Goal: Obtain resource: Download file/media

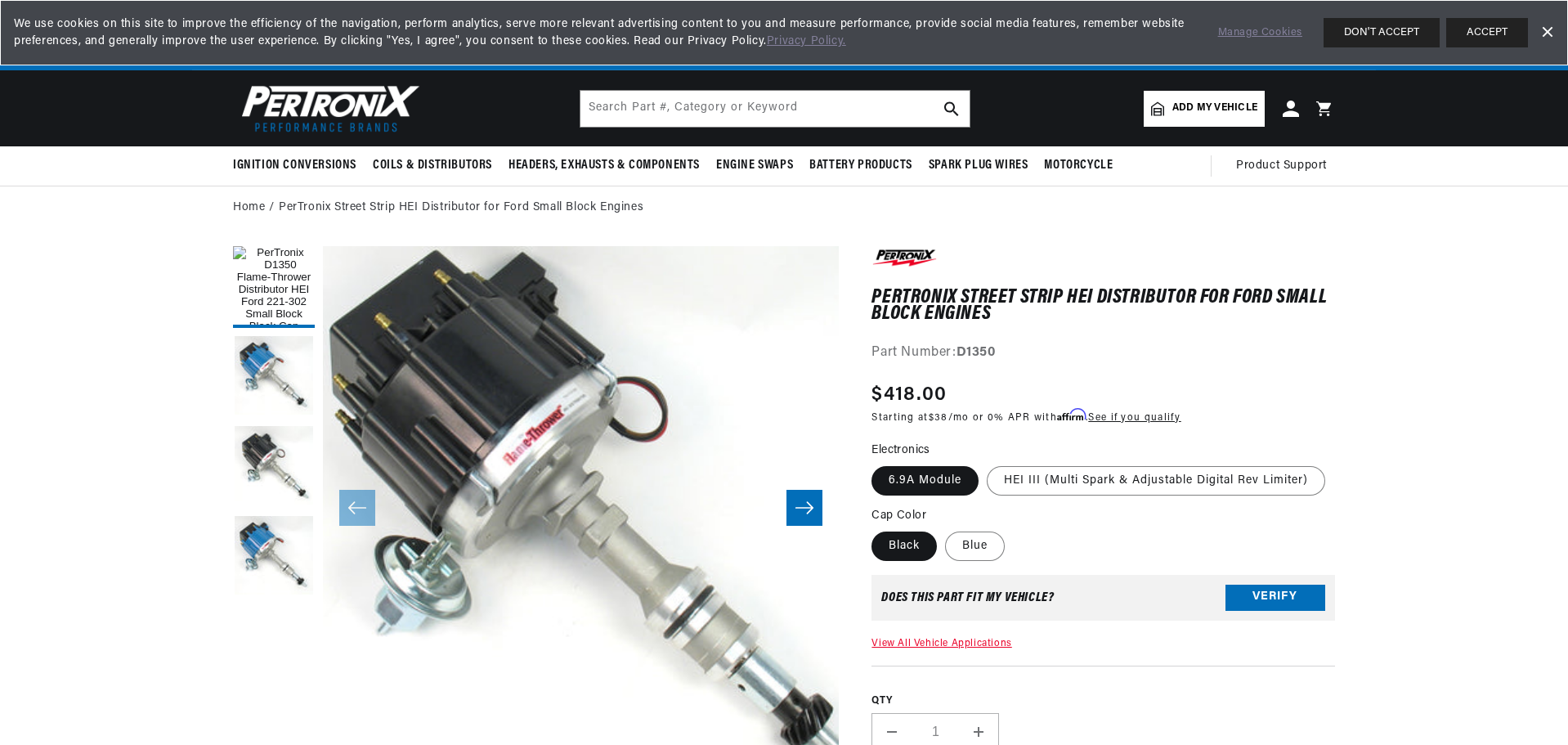
scroll to position [0, 2042]
click at [985, 544] on label "Blue" at bounding box center [974, 545] width 60 height 29
click at [946, 529] on input "Blue" at bounding box center [945, 528] width 1 height 1
radio input "true"
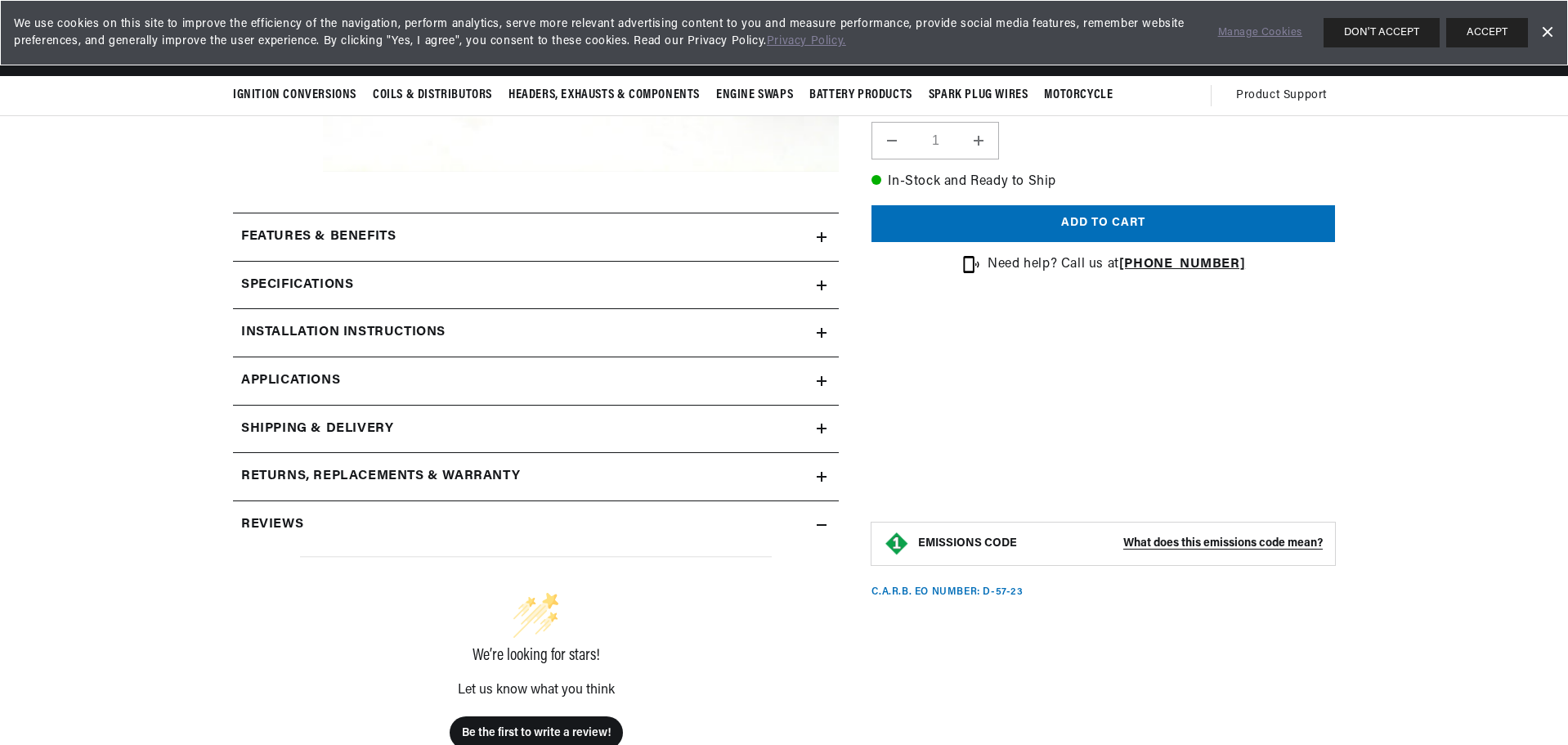
scroll to position [572, 0]
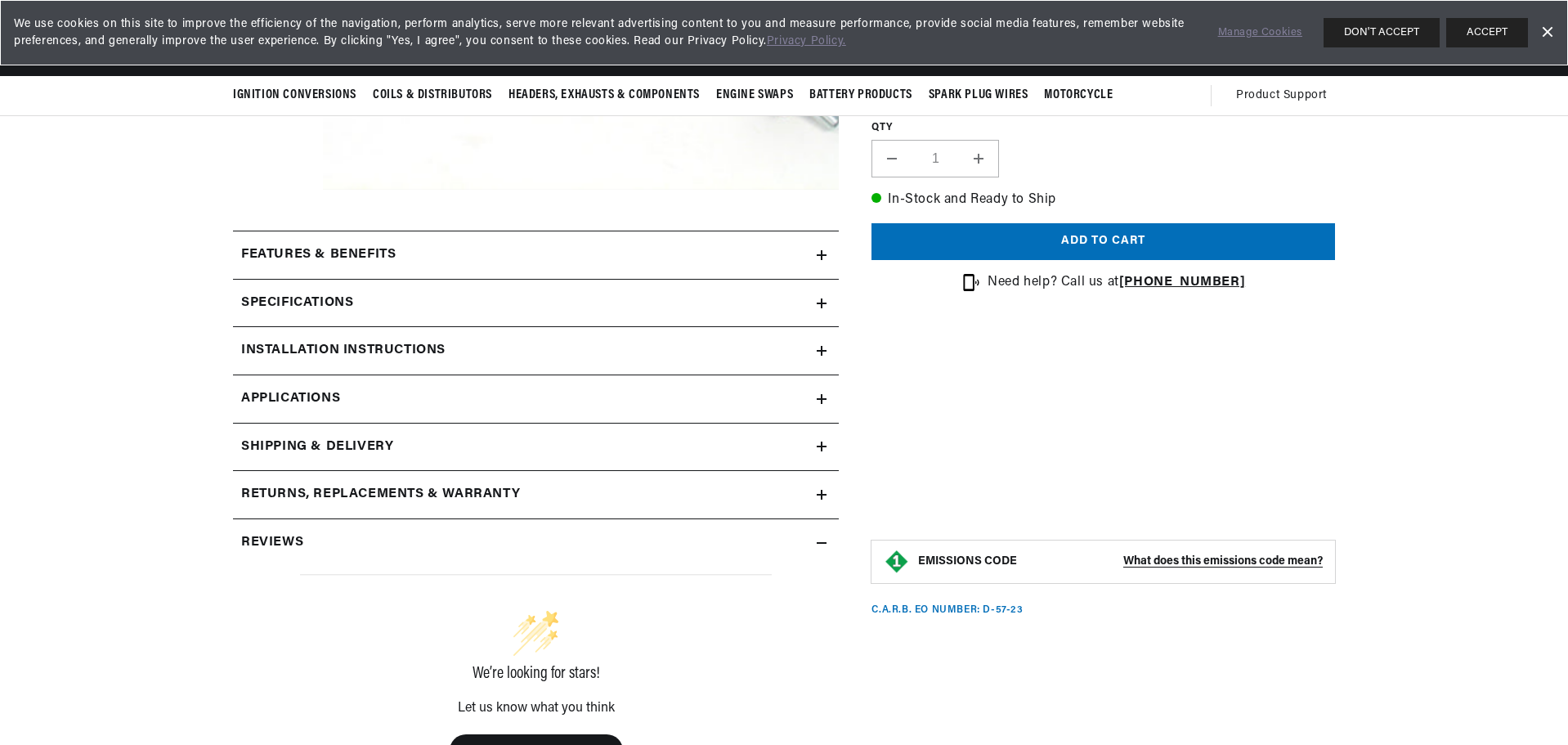
click at [821, 350] on icon at bounding box center [821, 350] width 0 height 10
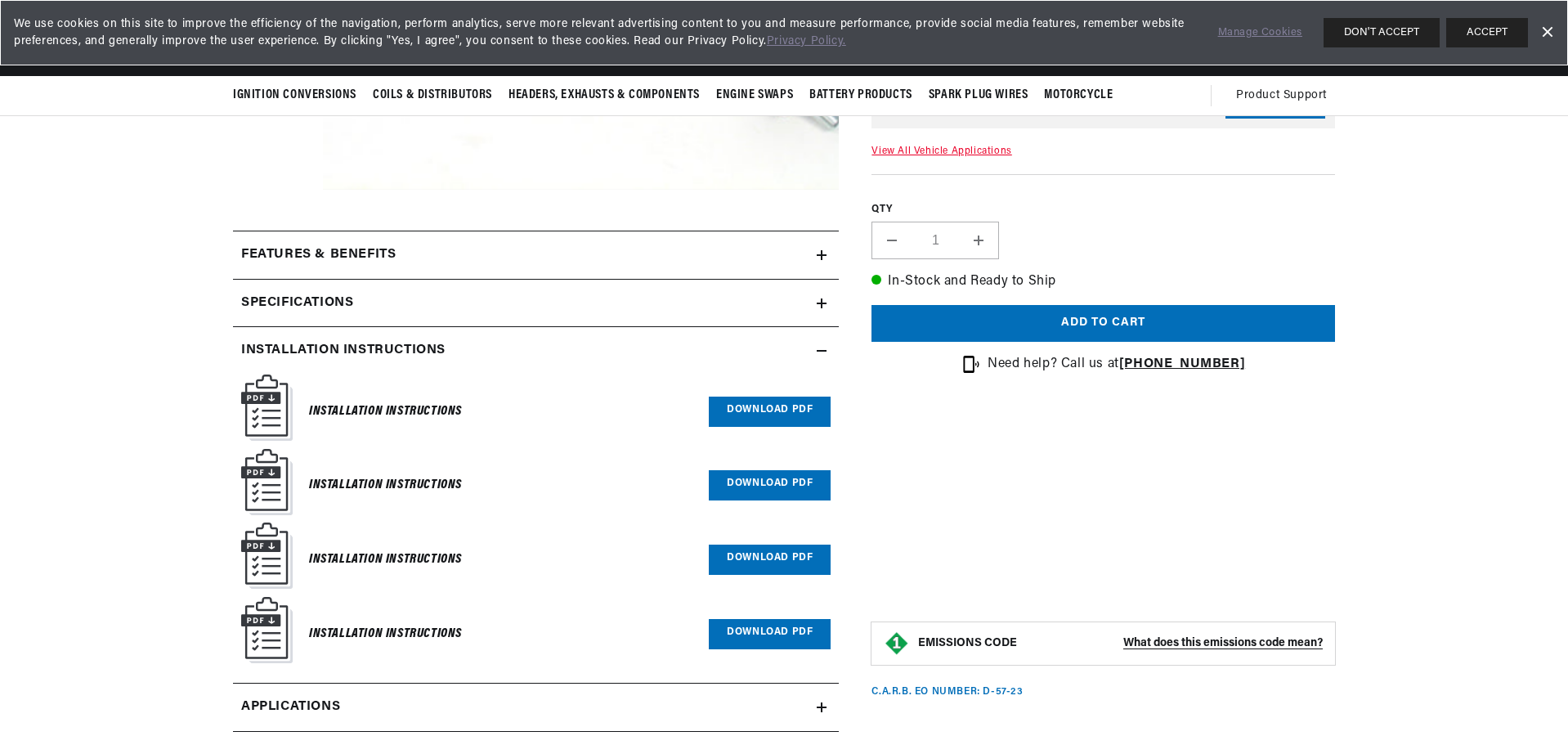
scroll to position [0, 1021]
click at [802, 402] on link "Download PDF" at bounding box center [770, 412] width 122 height 30
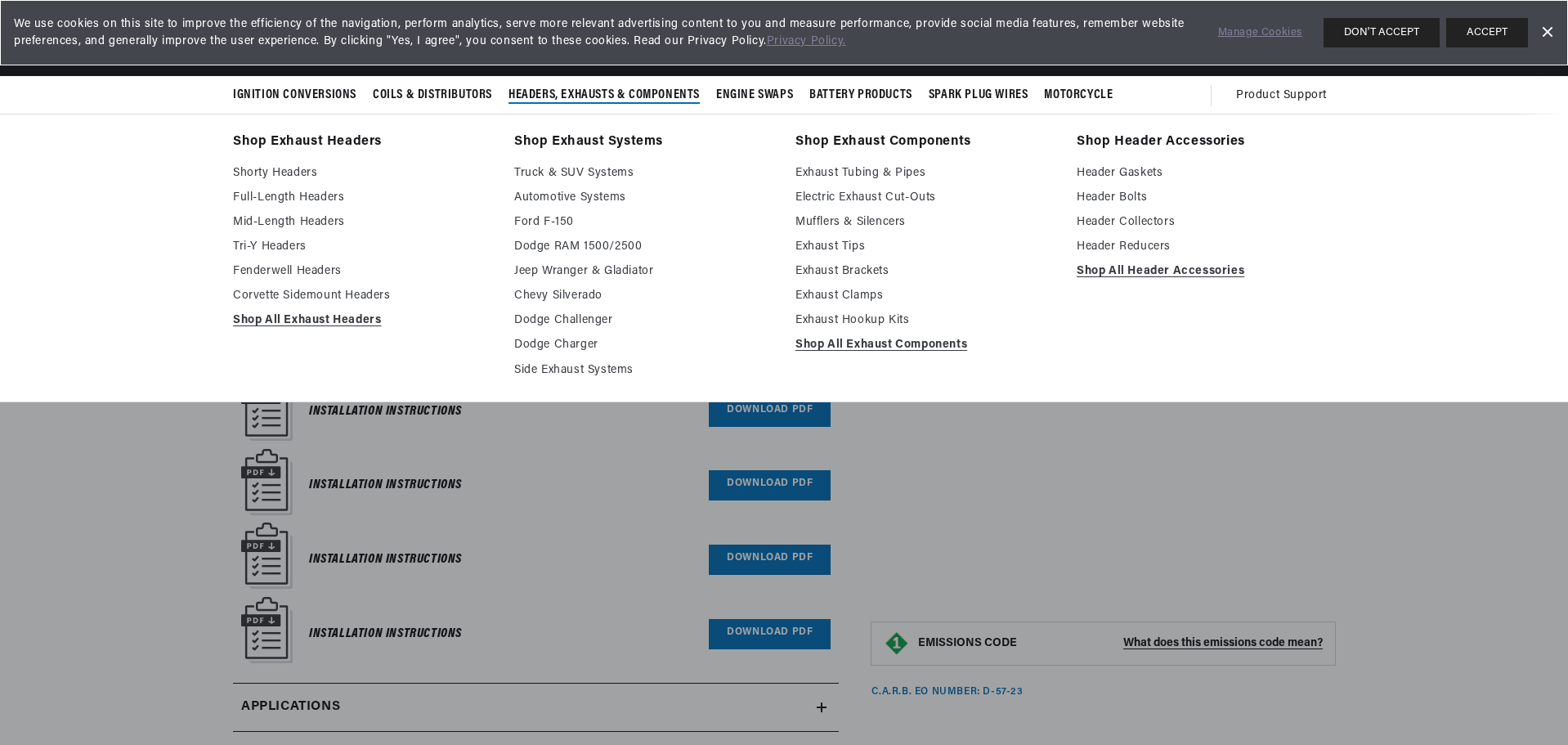
scroll to position [0, 2042]
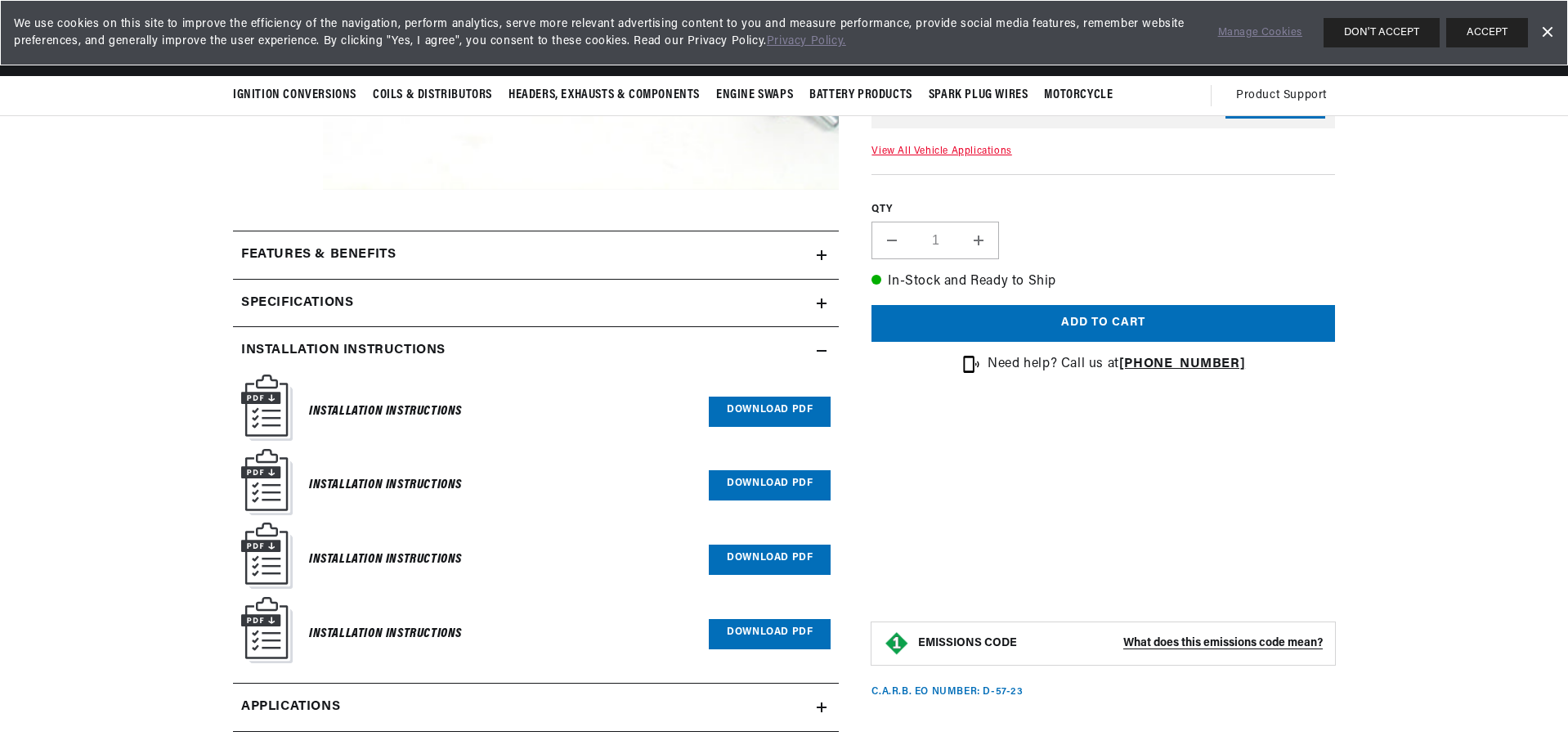
click at [769, 480] on link "Download PDF" at bounding box center [770, 485] width 122 height 30
click at [734, 557] on link "Download PDF" at bounding box center [770, 559] width 122 height 30
click at [764, 624] on link "Download PDF" at bounding box center [770, 634] width 122 height 30
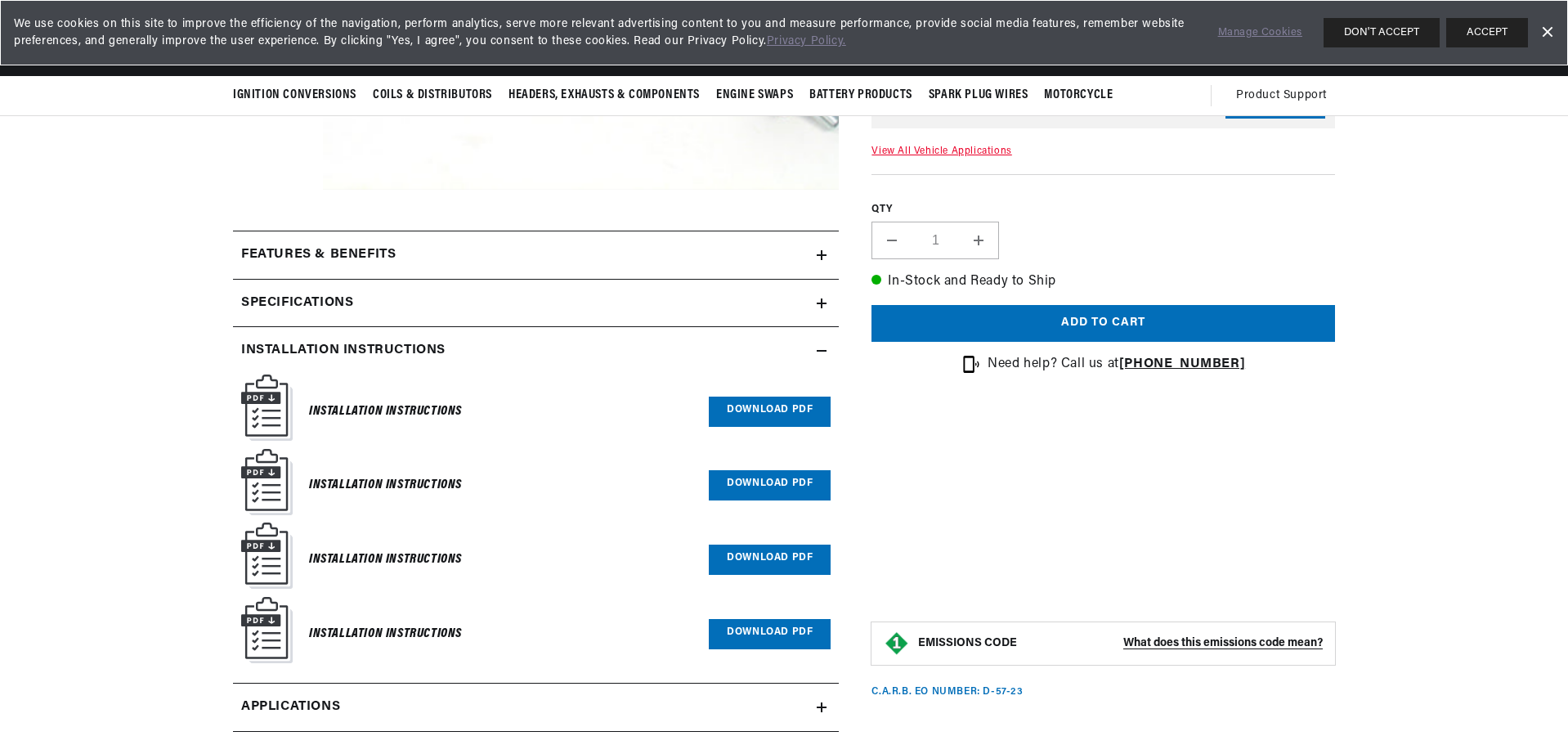
scroll to position [0, 2042]
click at [764, 405] on link "Download PDF" at bounding box center [770, 412] width 122 height 30
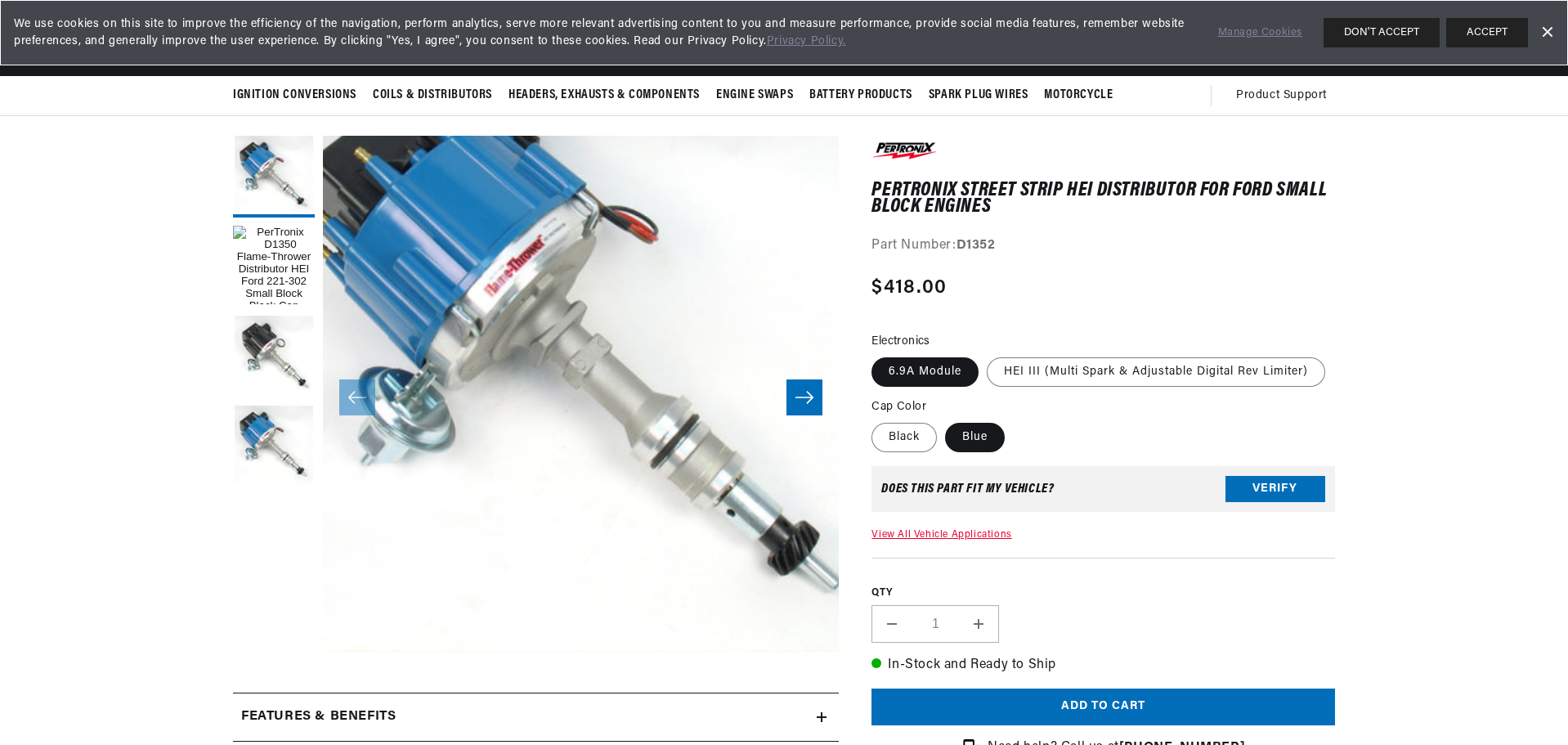
scroll to position [0, 0]
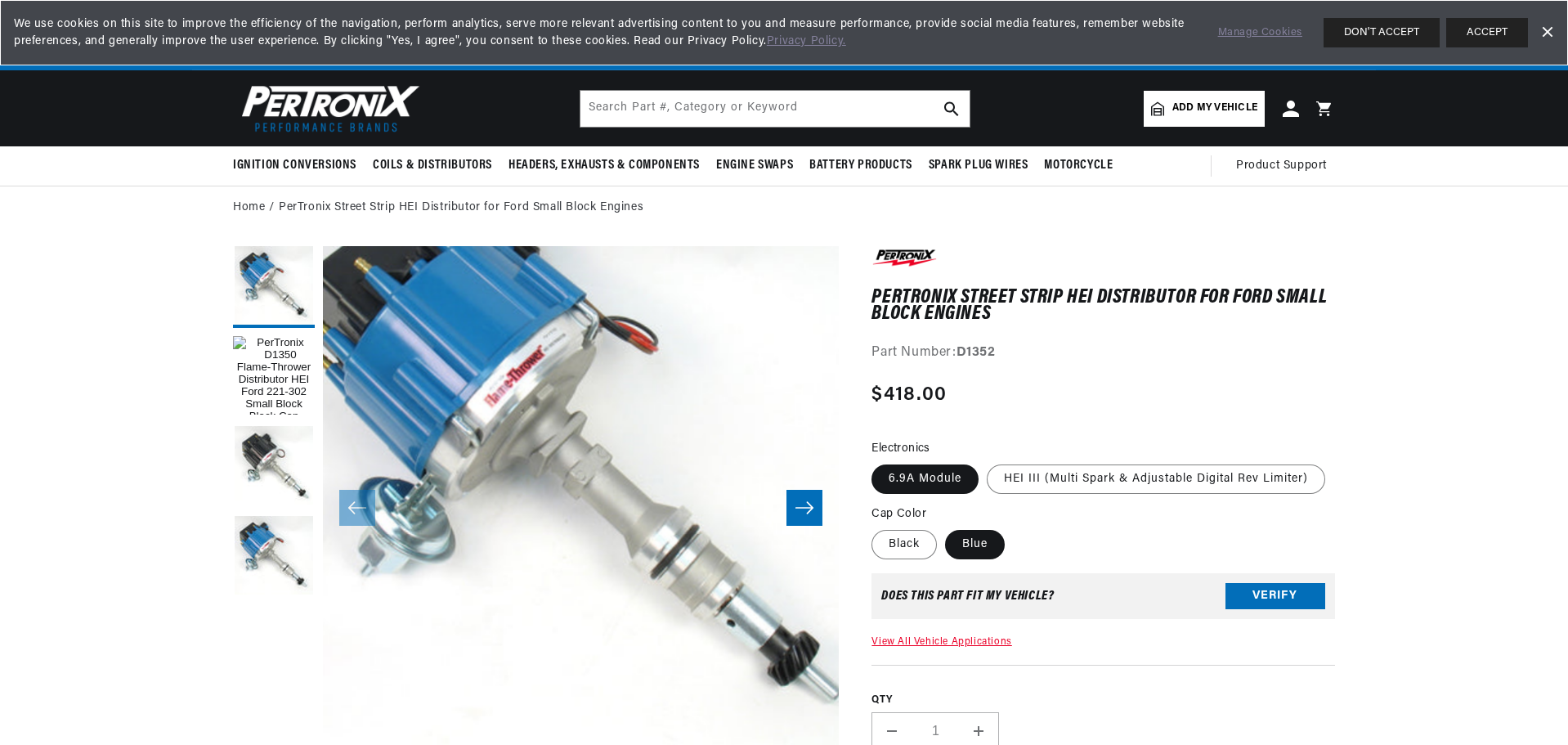
click at [793, 502] on button "Slide right" at bounding box center [805, 508] width 36 height 36
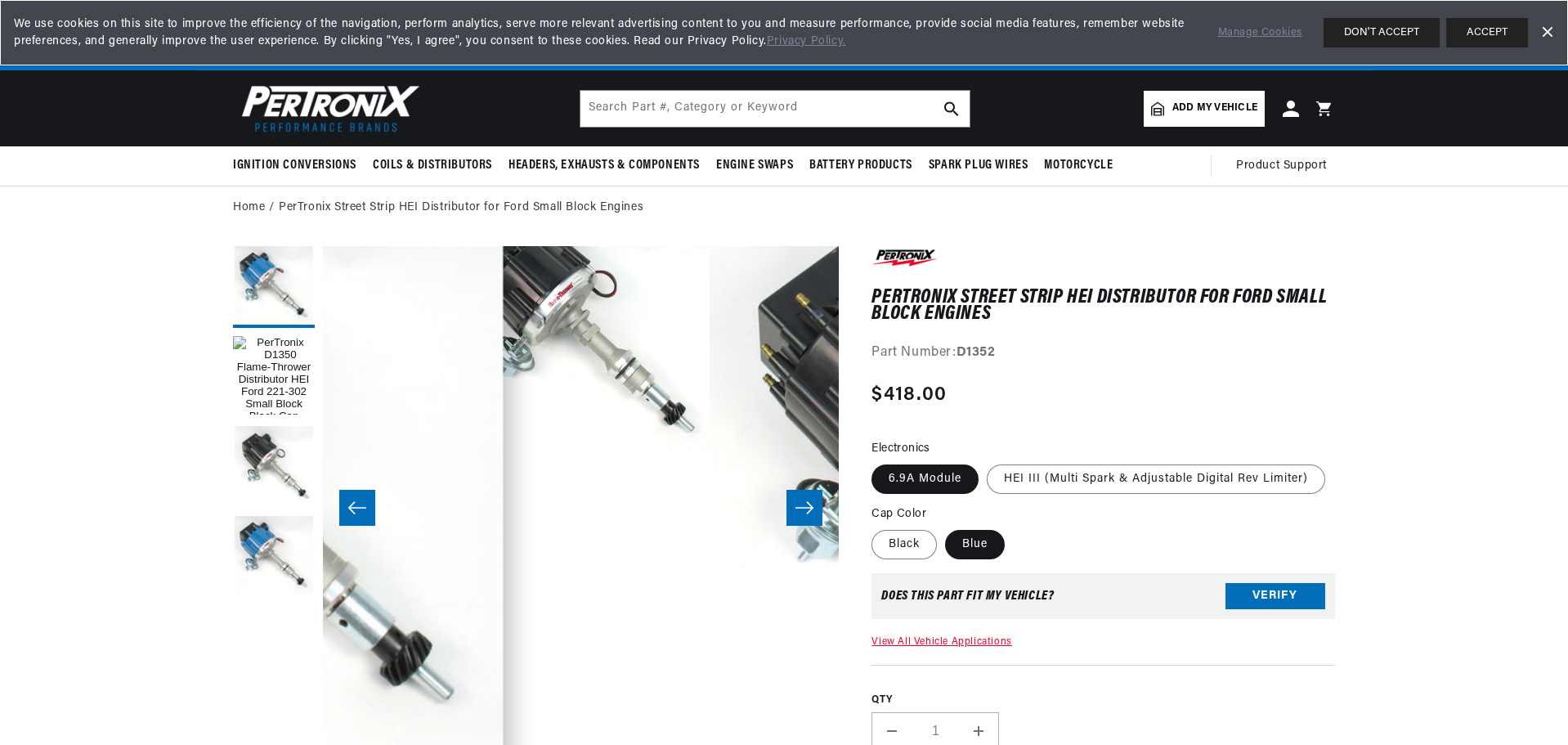
click at [793, 502] on button "Slide right" at bounding box center [805, 508] width 36 height 36
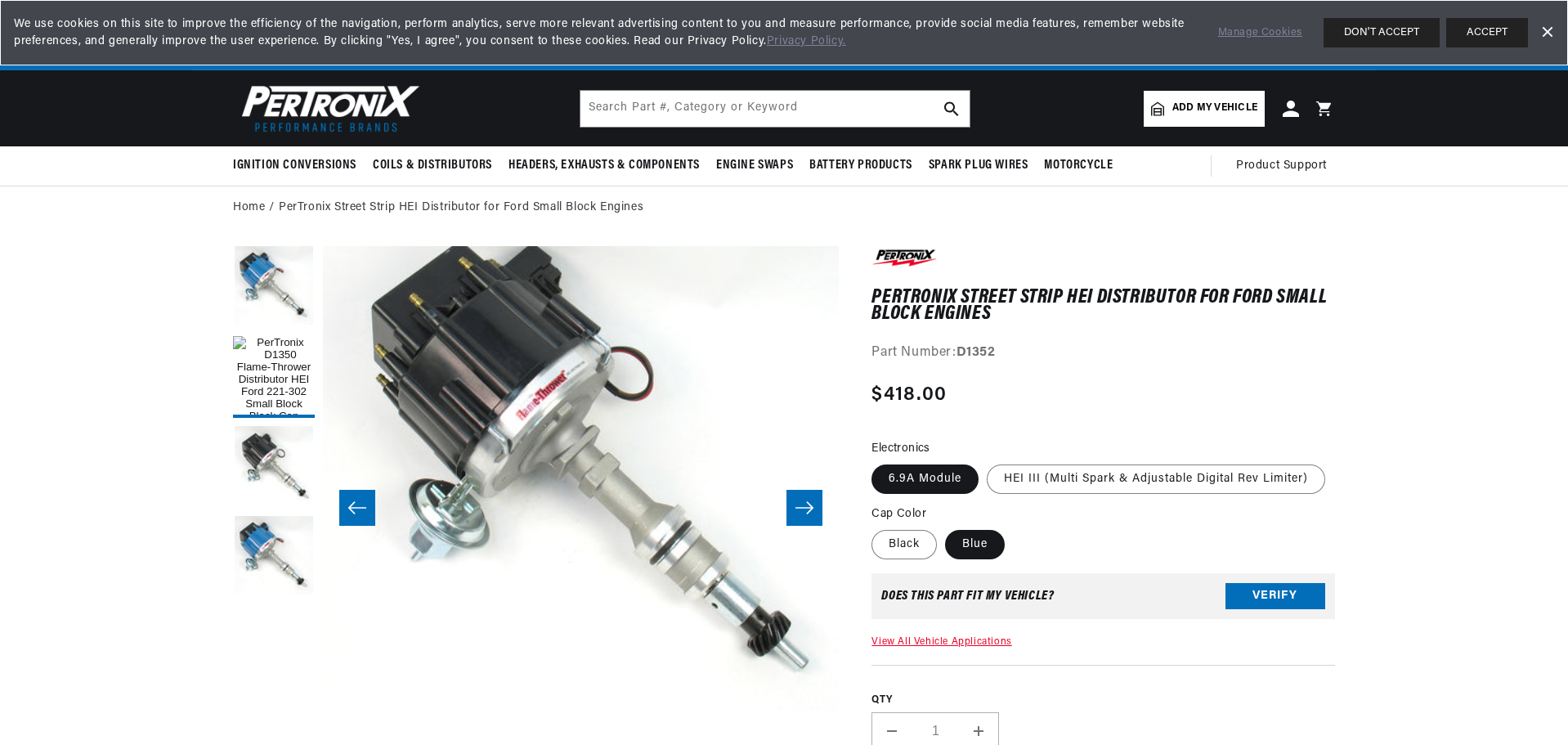
click at [793, 502] on button "Slide right" at bounding box center [805, 508] width 36 height 36
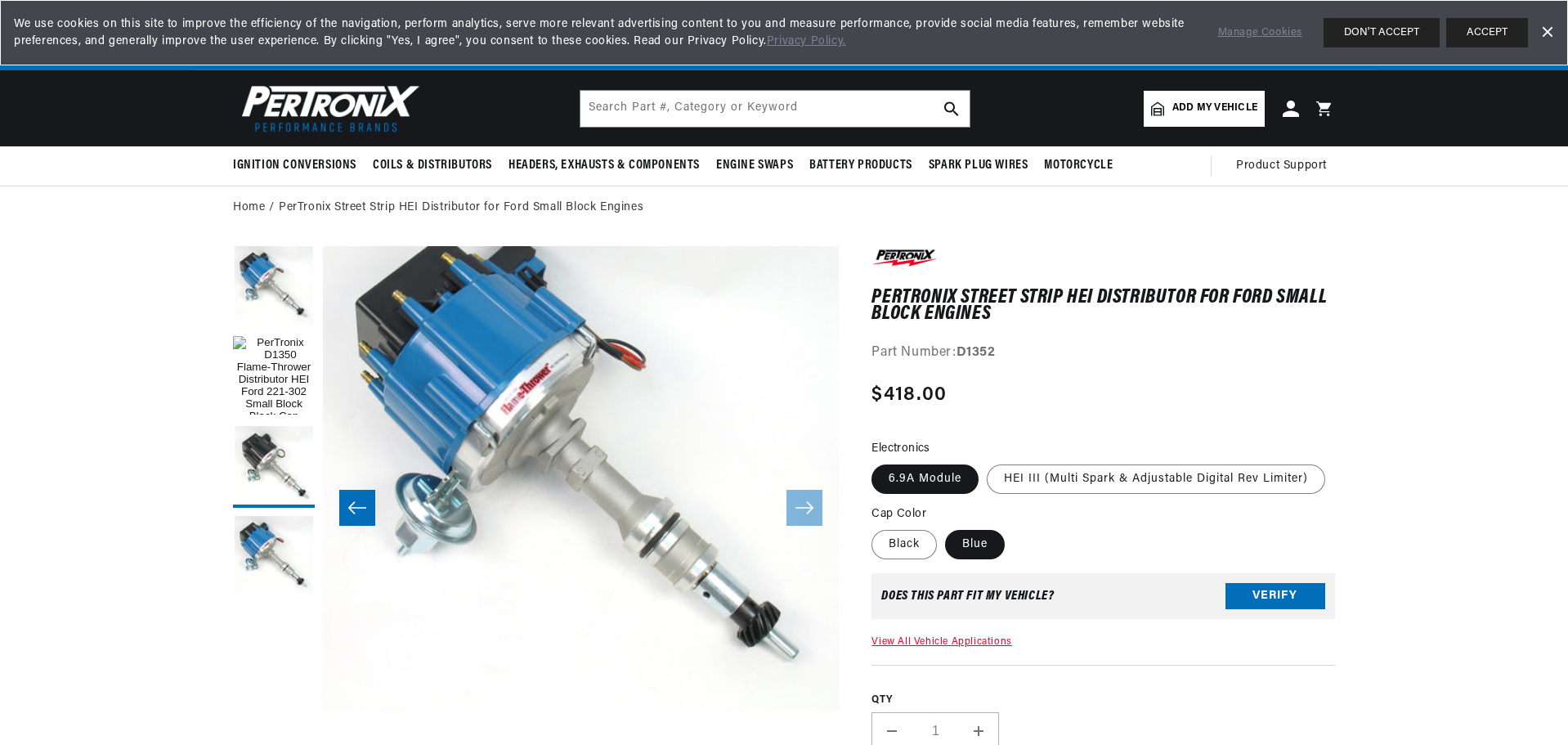
scroll to position [0, 1021]
